Goal: Transaction & Acquisition: Download file/media

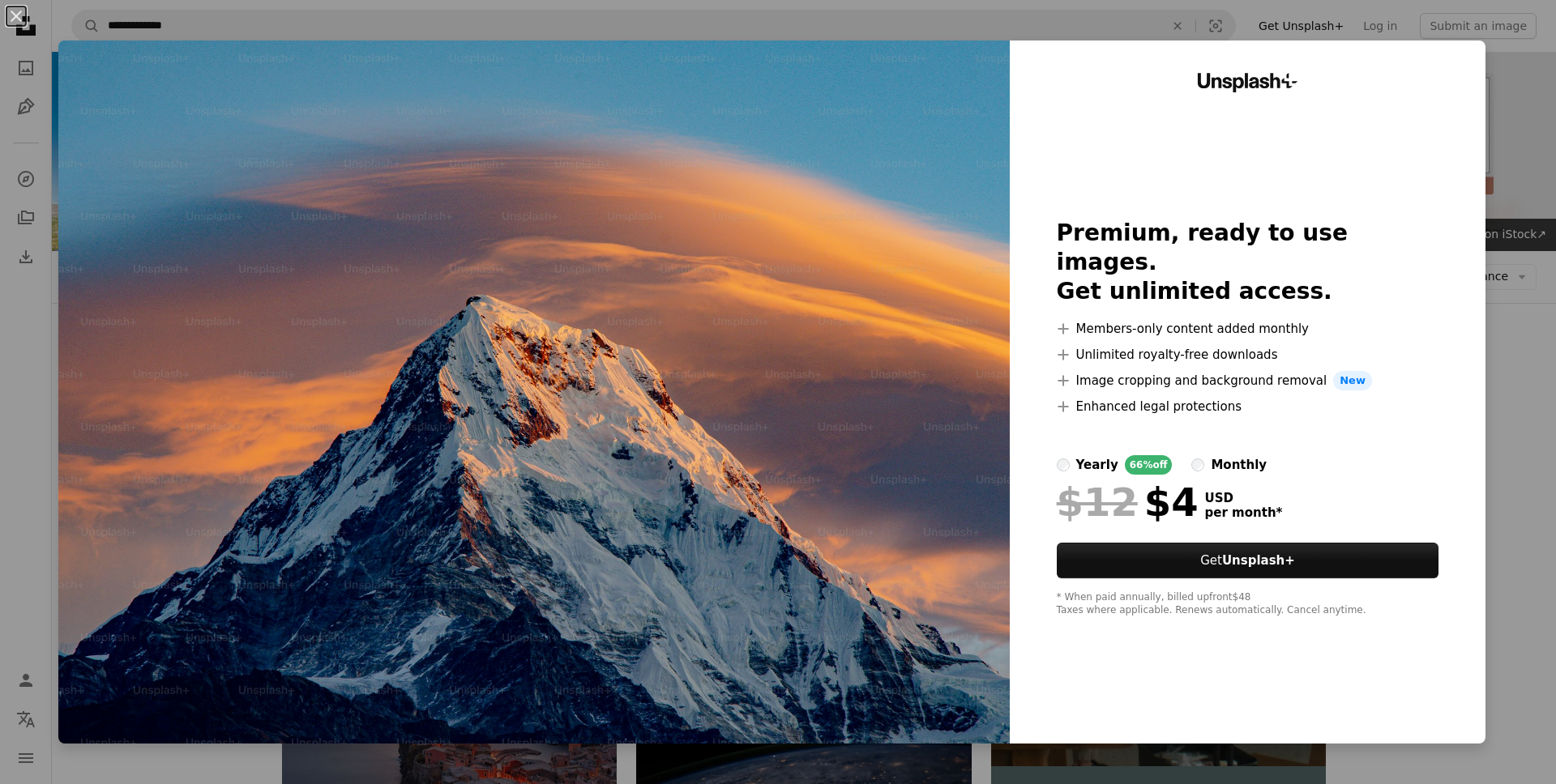
scroll to position [895, 0]
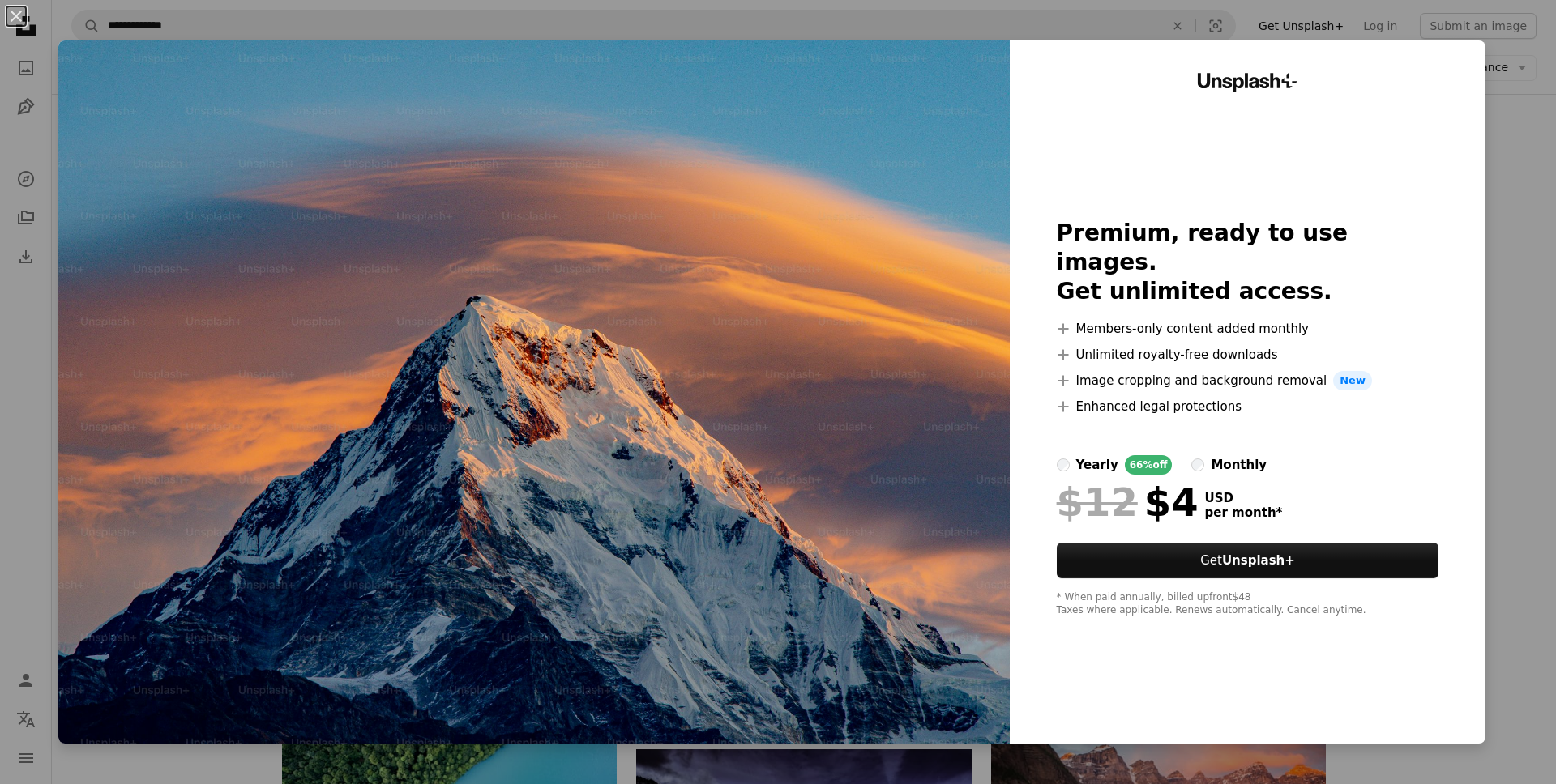
click at [61, 35] on div "An X shape Unsplash+ Premium, ready to use images. Get unlimited access. A plus…" at bounding box center [778, 392] width 1556 height 784
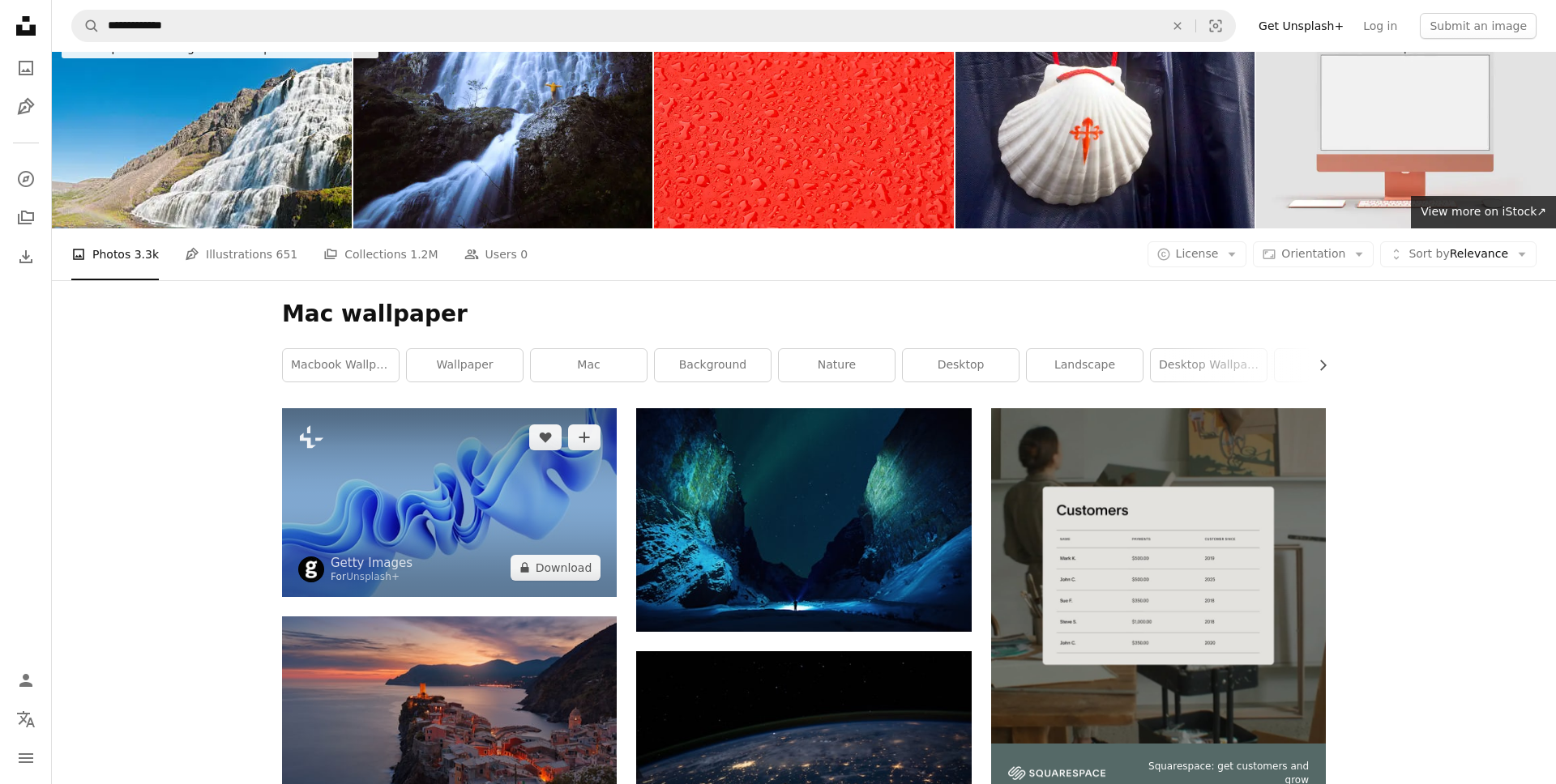
scroll to position [24, 0]
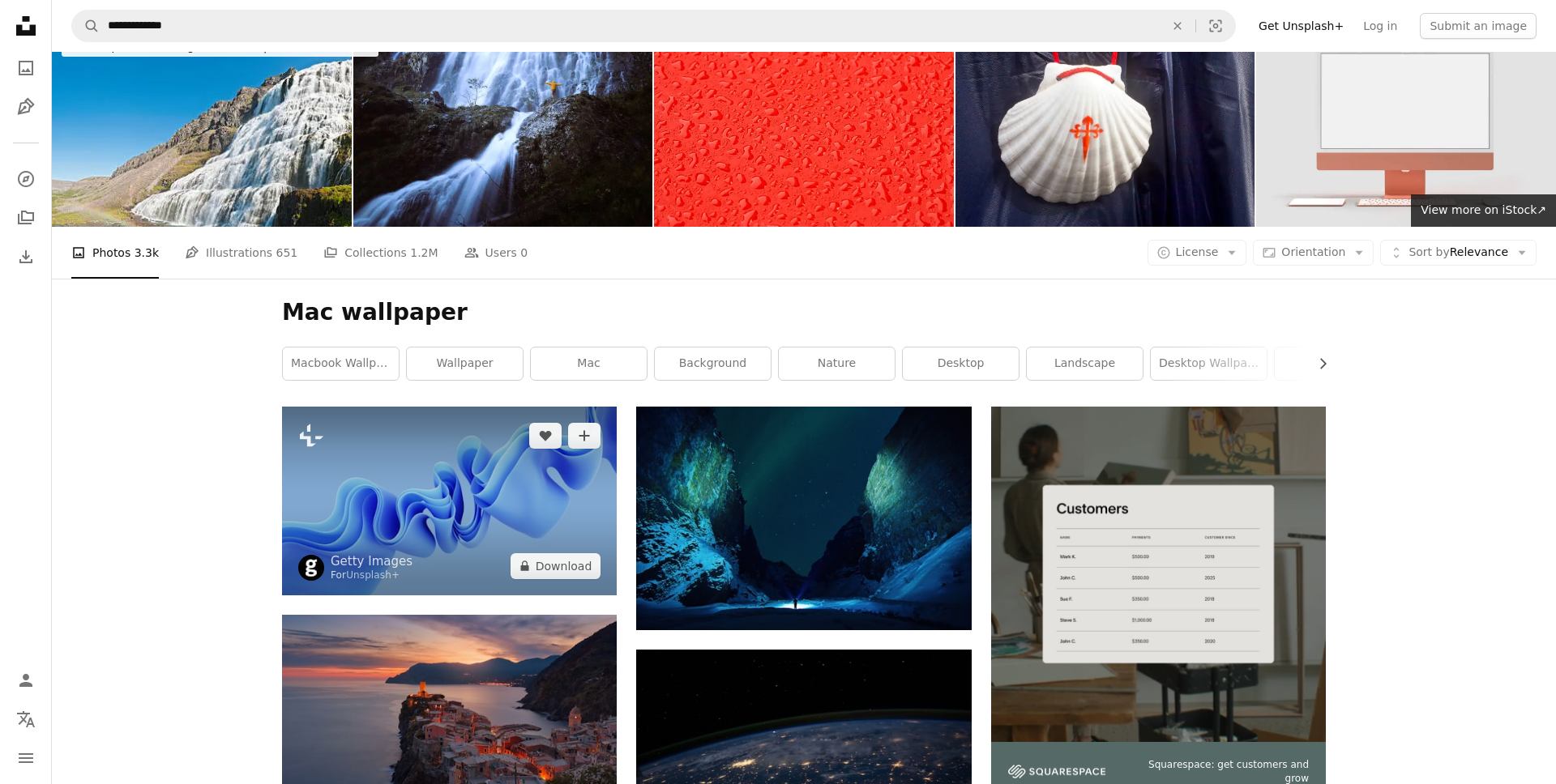
click at [407, 486] on img at bounding box center [449, 500] width 334 height 188
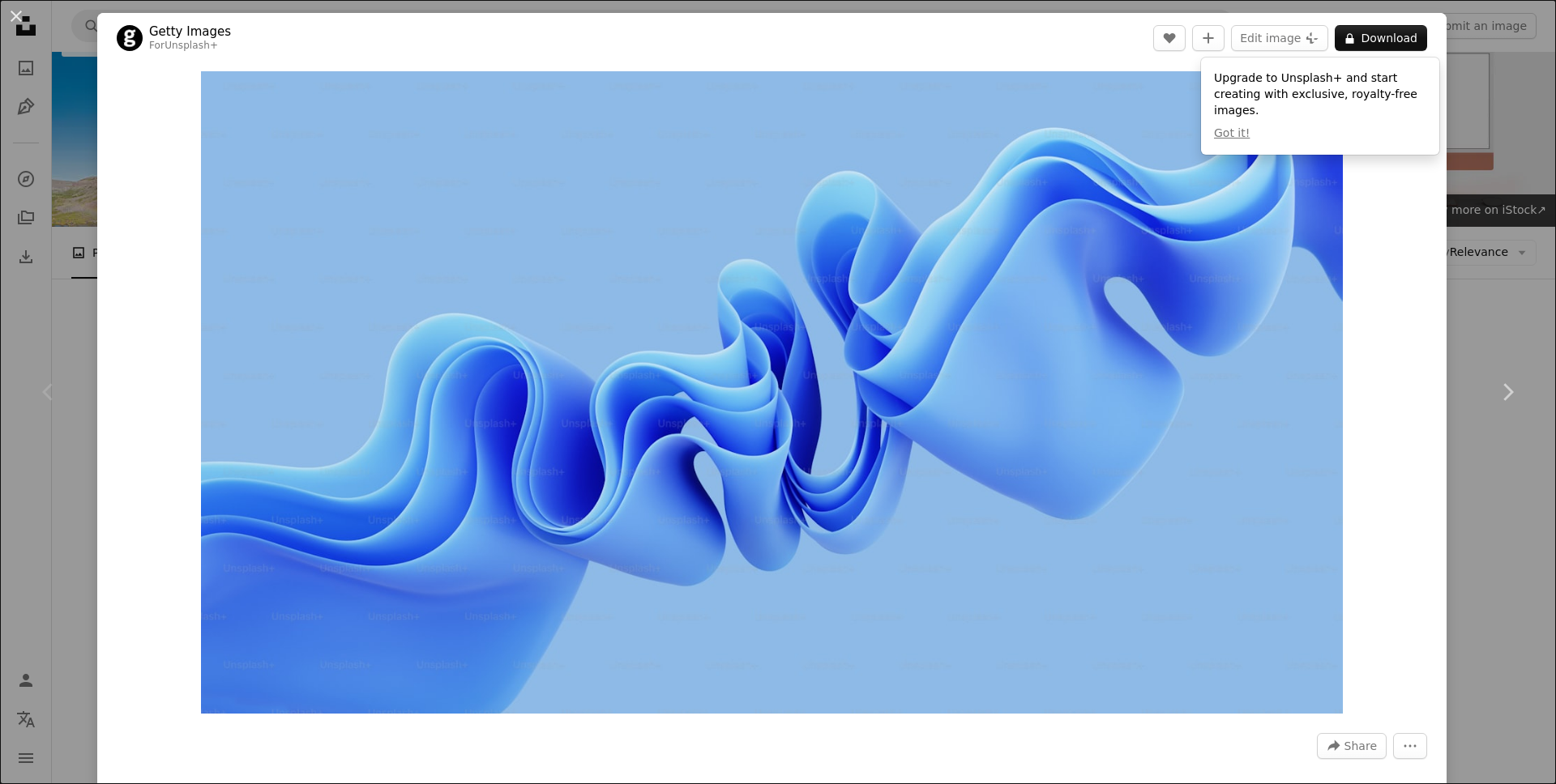
click at [175, 374] on div "Zoom in" at bounding box center [772, 392] width 1349 height 658
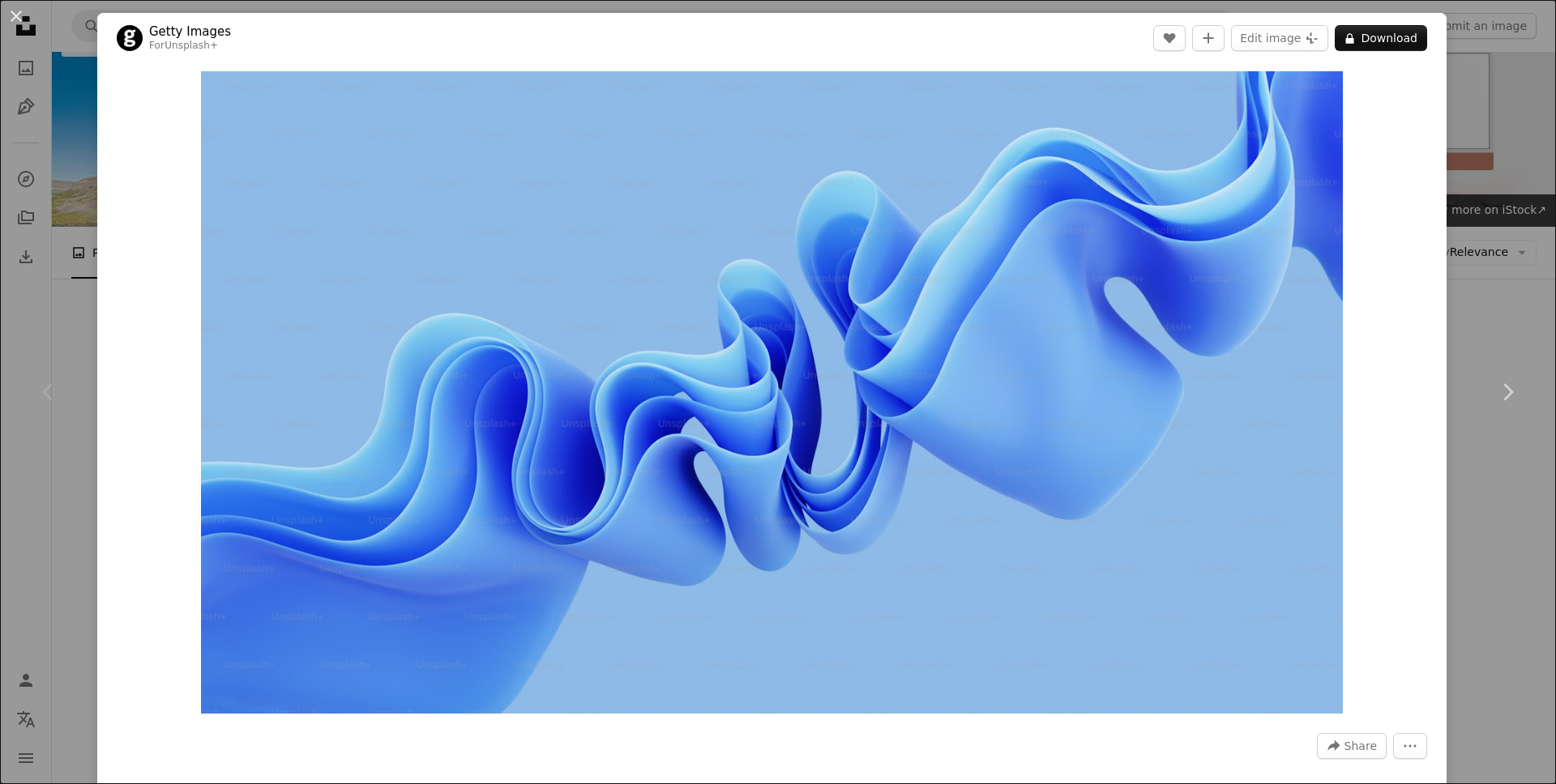
click at [1507, 135] on div "An X shape Chevron left Chevron right Getty Images For Unsplash+ A heart A plus…" at bounding box center [778, 392] width 1556 height 784
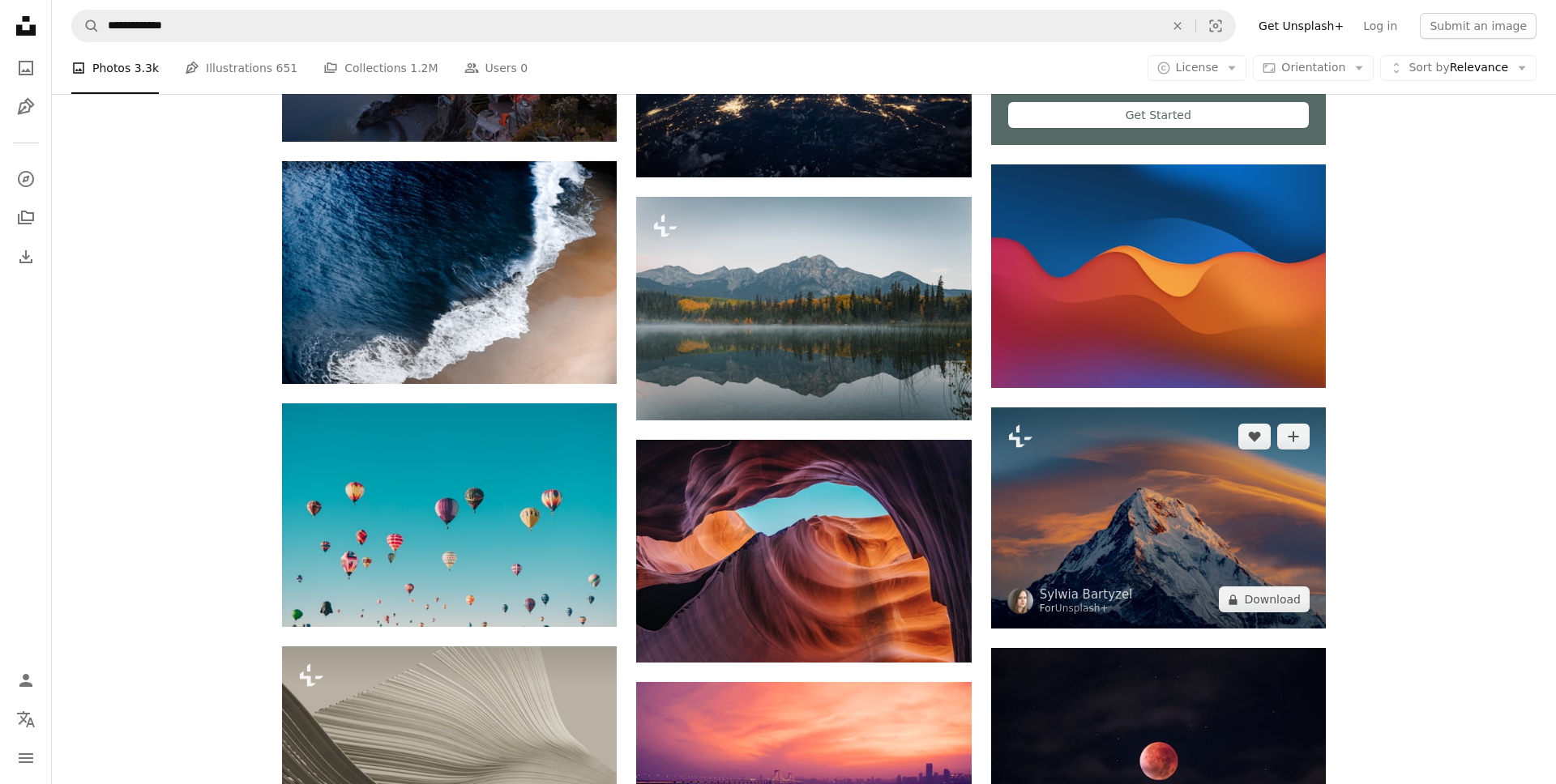
scroll to position [711, 0]
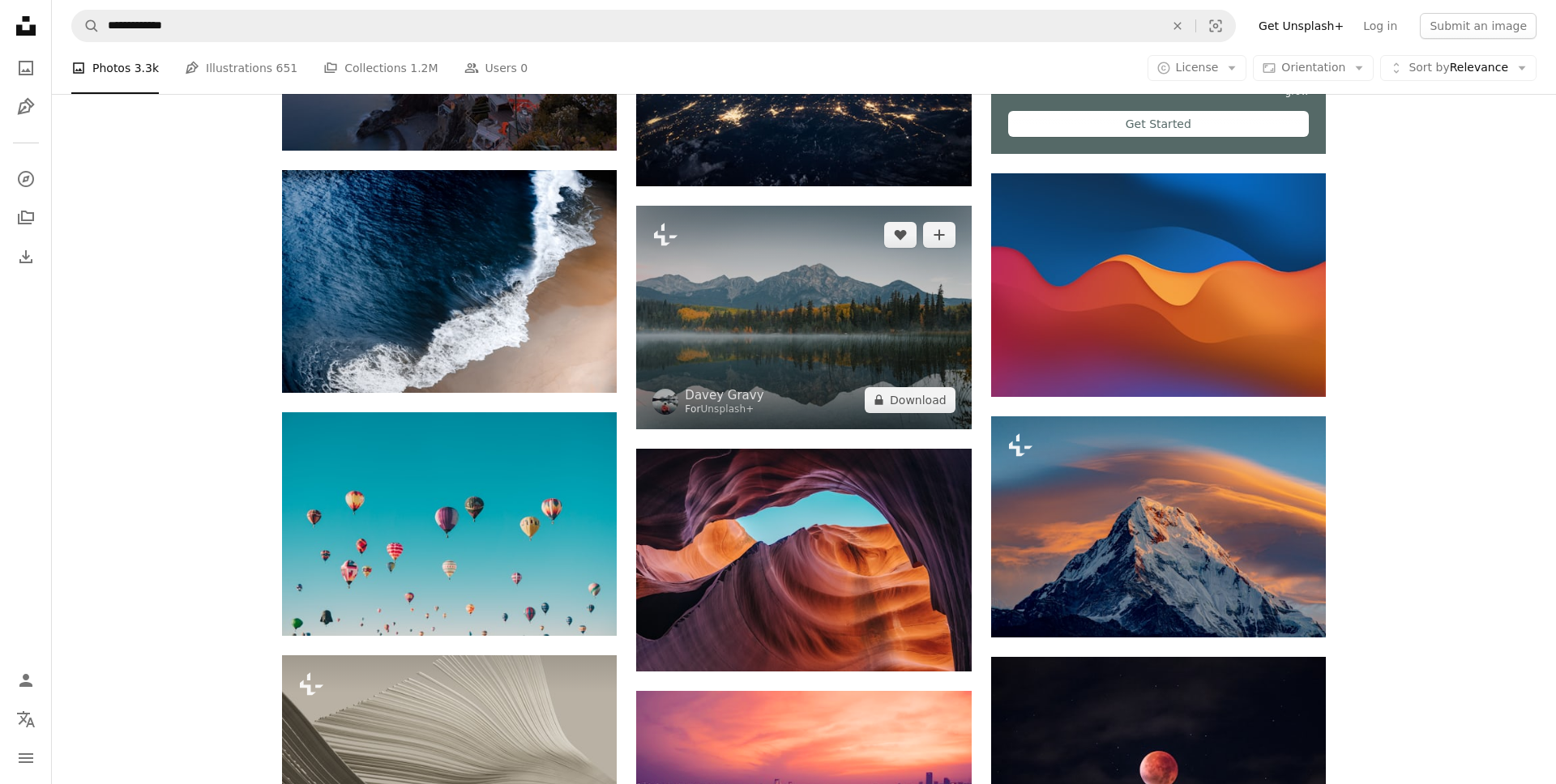
click at [866, 374] on img at bounding box center [803, 318] width 334 height 224
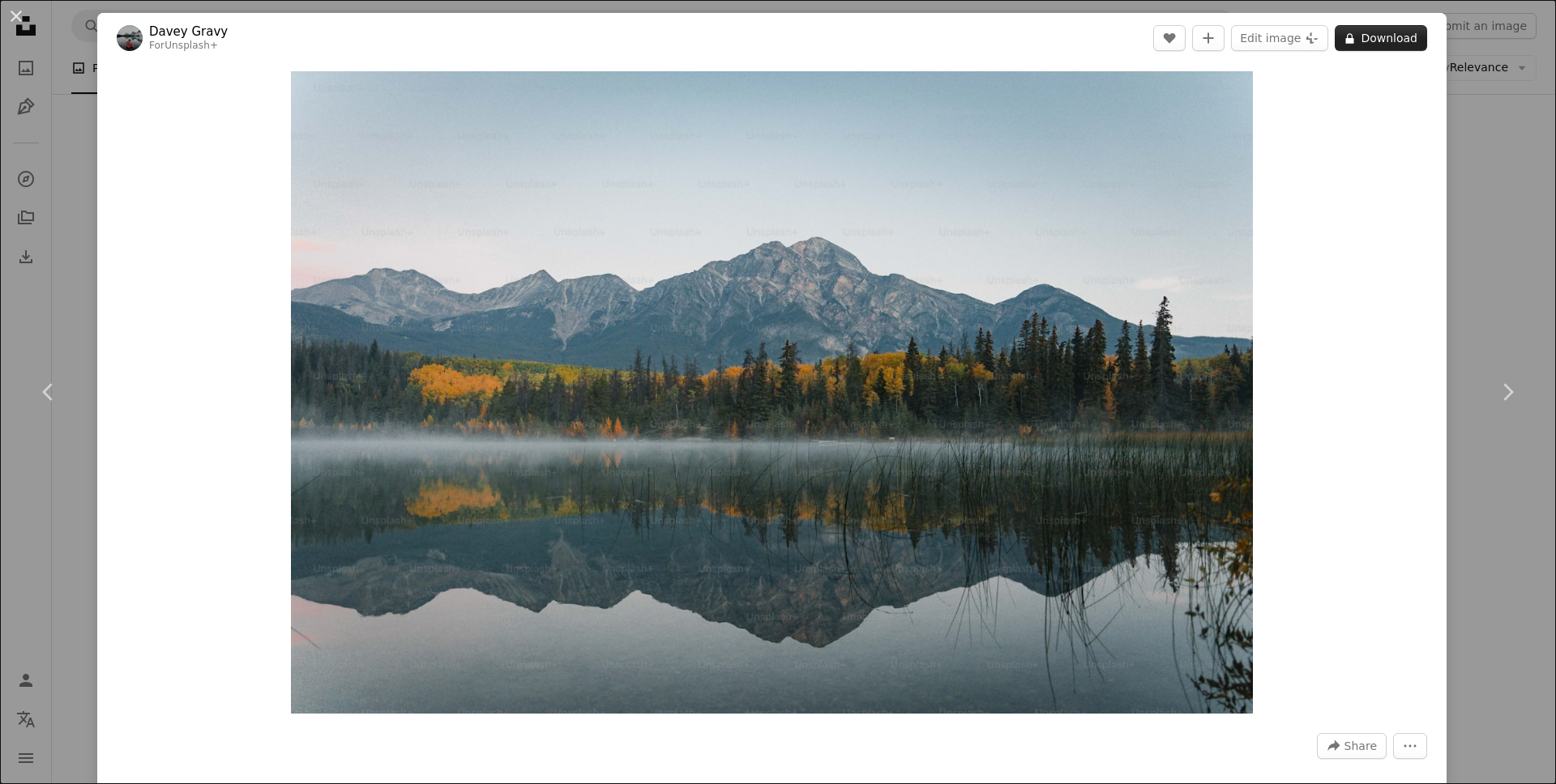
click at [1391, 35] on button "A lock Download" at bounding box center [1381, 38] width 92 height 26
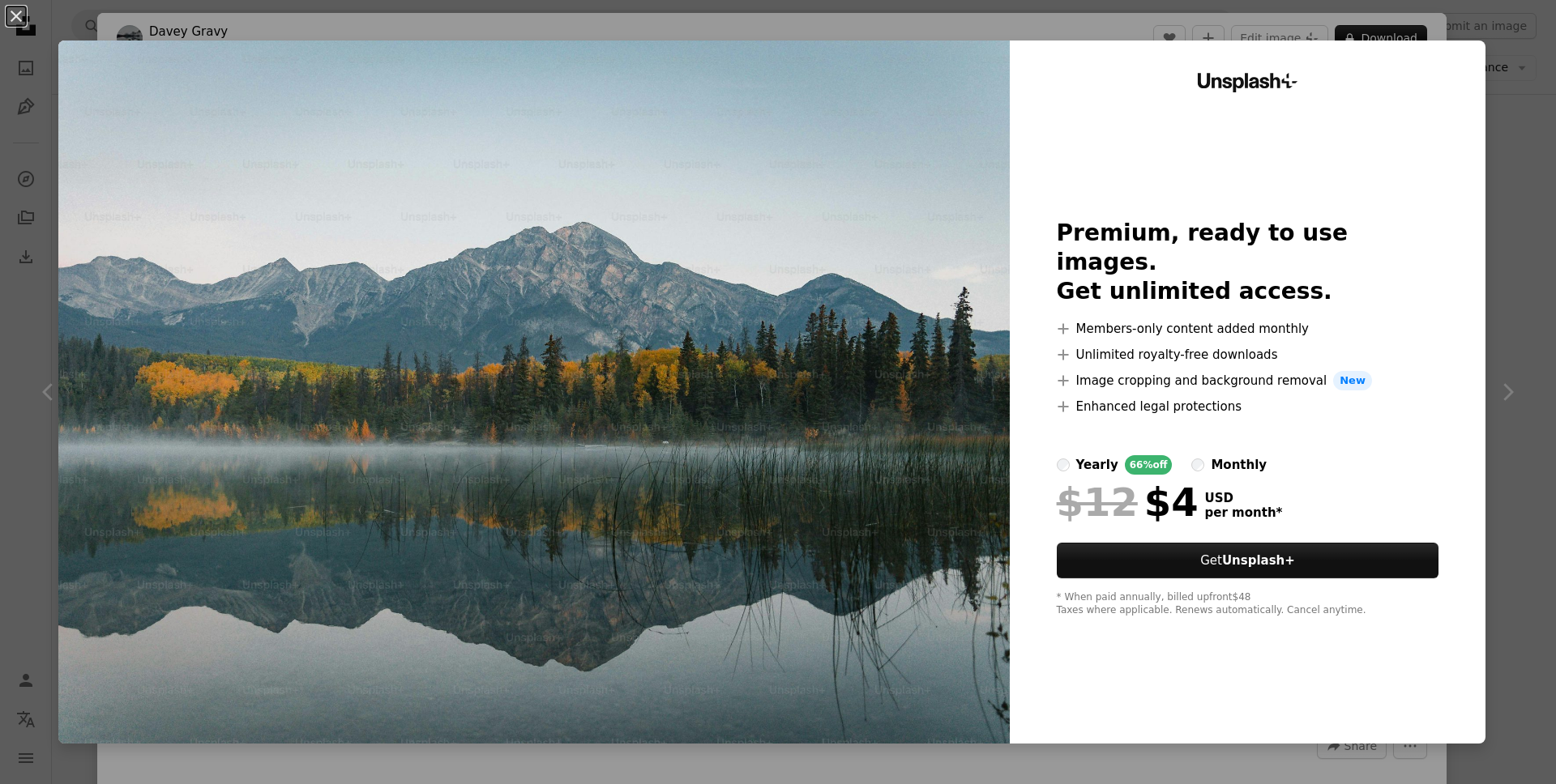
click at [1545, 87] on div "An X shape Unsplash+ Premium, ready to use images. Get unlimited access. A plus…" at bounding box center [778, 392] width 1556 height 784
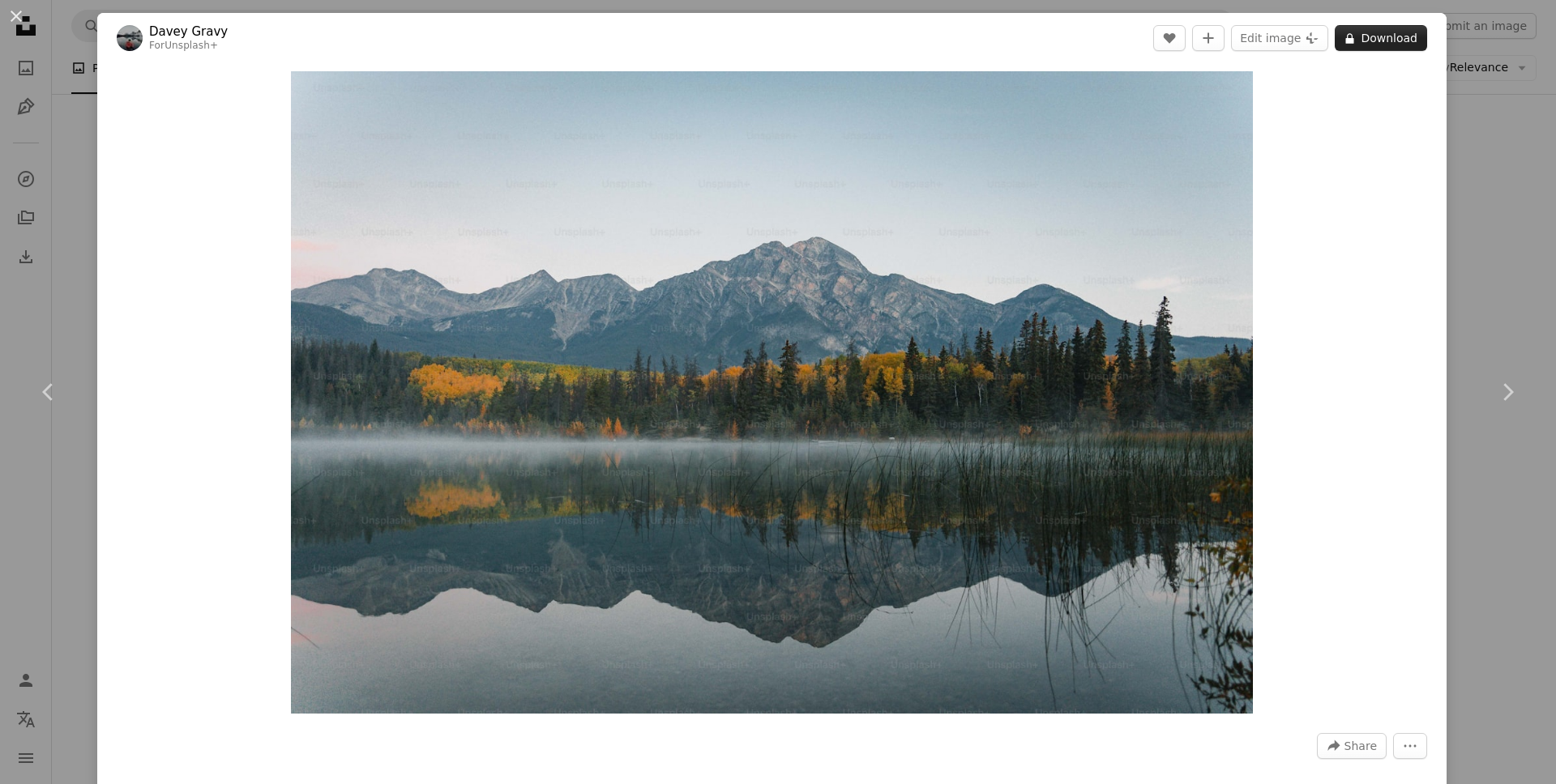
click at [1356, 32] on icon "A lock" at bounding box center [1349, 38] width 12 height 12
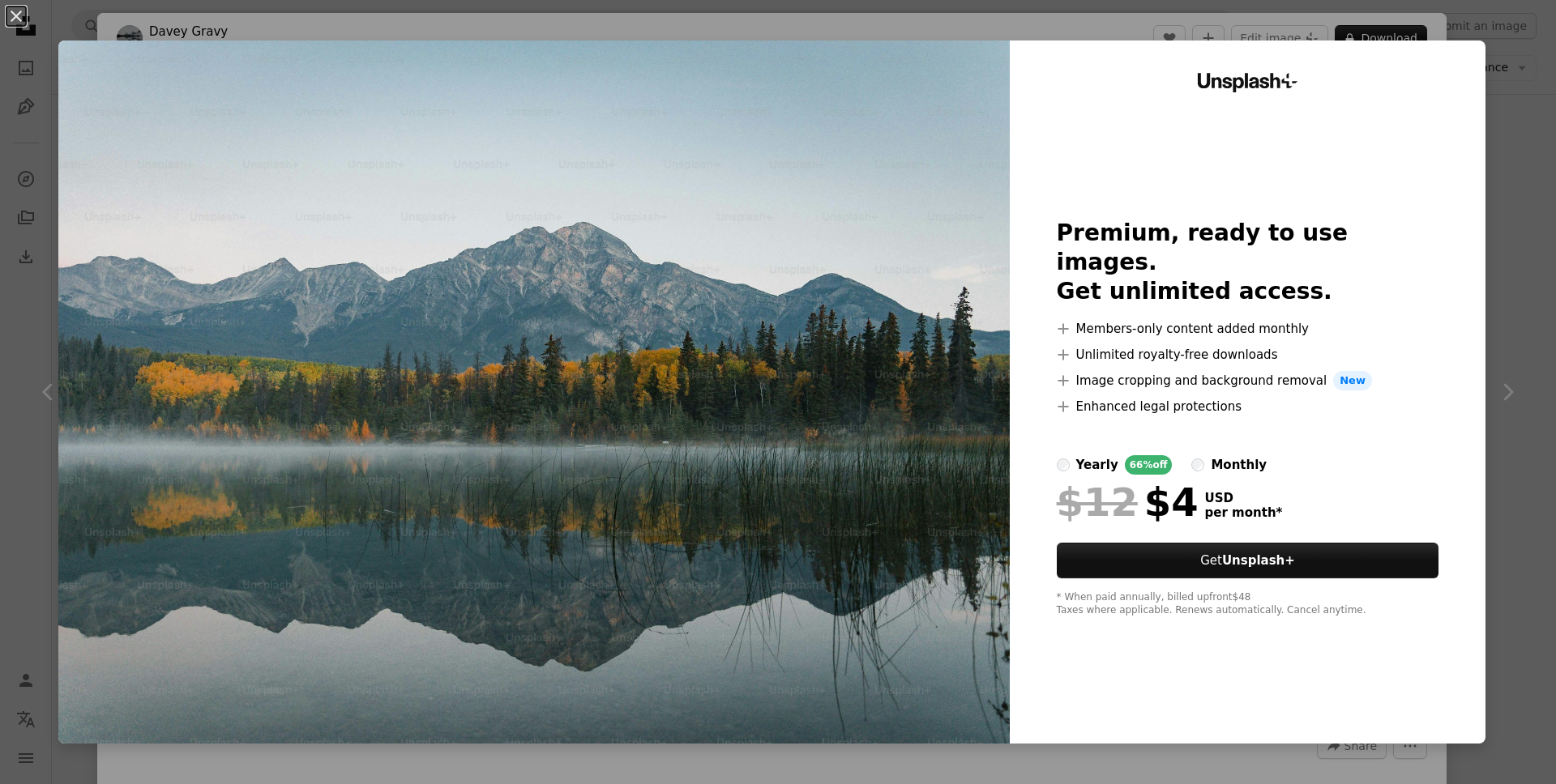
click at [1485, 43] on div "Unsplash+ Premium, ready to use images. Get unlimited access. A plus sign Membe…" at bounding box center [1247, 392] width 475 height 703
drag, startPoint x: 1500, startPoint y: 39, endPoint x: 1482, endPoint y: 39, distance: 18.0
click at [1500, 39] on div "An X shape Unsplash+ Premium, ready to use images. Get unlimited access. A plus…" at bounding box center [778, 392] width 1556 height 784
